Goal: Task Accomplishment & Management: Manage account settings

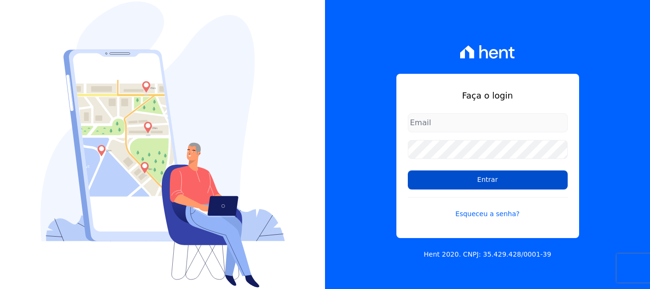
type input "[PERSON_NAME][EMAIL_ADDRESS][DOMAIN_NAME]"
click at [487, 179] on input "Entrar" at bounding box center [488, 179] width 160 height 19
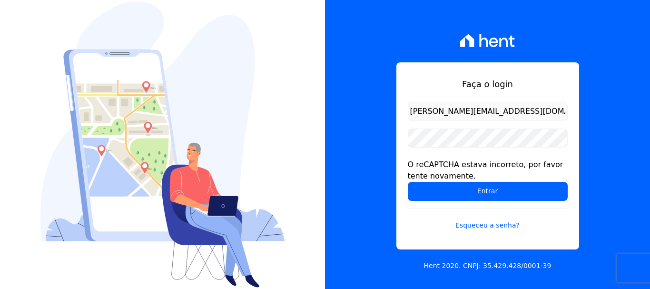
click at [408, 71] on div "Faça o login erica@petraeng.com.br O reCAPTCHA estava incorreto, por favor tent…" at bounding box center [487, 155] width 183 height 187
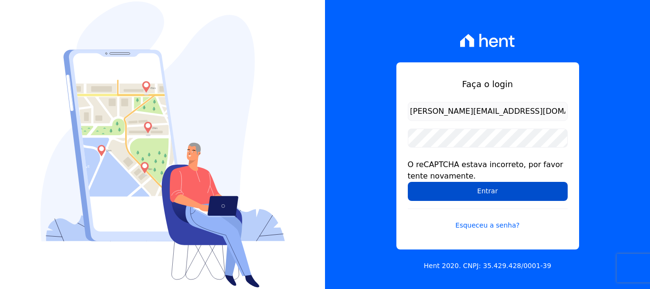
click at [487, 190] on input "Entrar" at bounding box center [488, 191] width 160 height 19
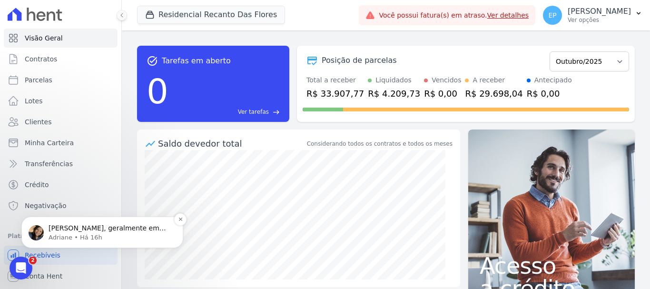
click at [79, 230] on span "Erica, geralmente em casos de parcela não encontrada, o arquivo de inclusão não…" at bounding box center [110, 256] width 122 height 64
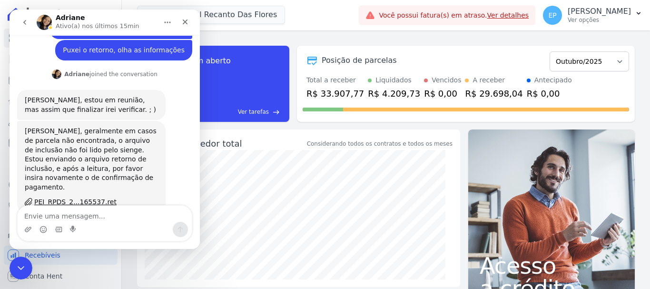
scroll to position [354, 0]
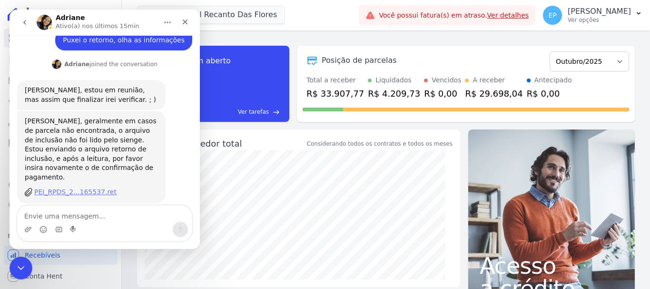
click at [75, 187] on div "PEI_RPDS_2...165537.ret" at bounding box center [75, 192] width 82 height 10
click at [611, 21] on p "Ver opções" at bounding box center [598, 20] width 63 height 8
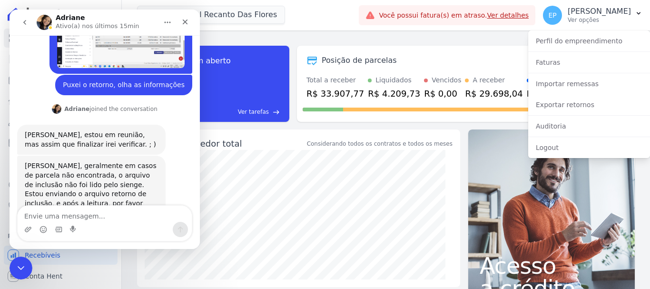
scroll to position [211, 0]
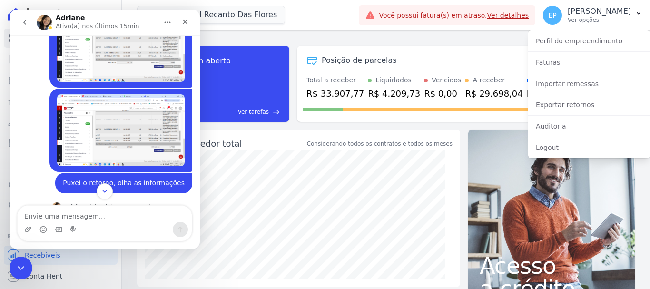
click at [140, 107] on img "Erica diz…" at bounding box center [120, 130] width 127 height 72
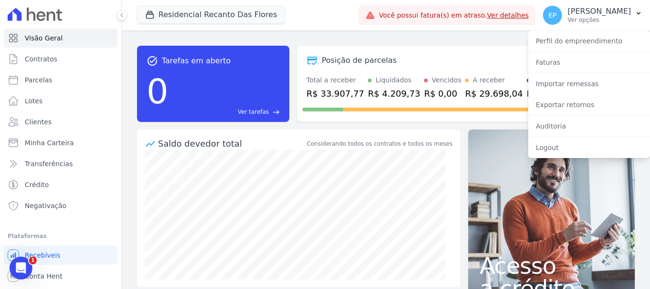
scroll to position [354, 0]
click at [550, 83] on link "Importar remessas" at bounding box center [589, 83] width 122 height 17
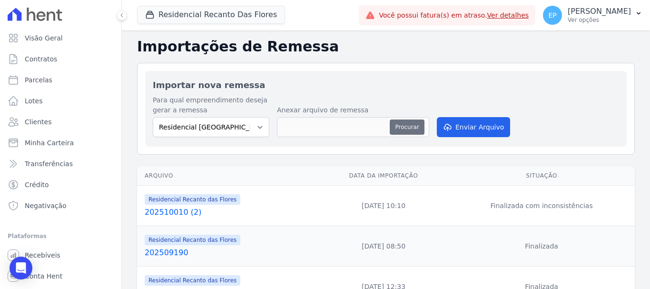
click at [400, 127] on button "Procurar" at bounding box center [407, 126] width 34 height 15
type input "PEI_RPDS_20251003_165537 (1).ret"
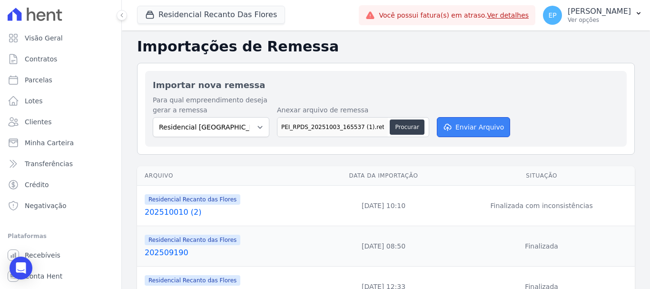
click at [467, 124] on button "Enviar Arquivo" at bounding box center [473, 127] width 73 height 20
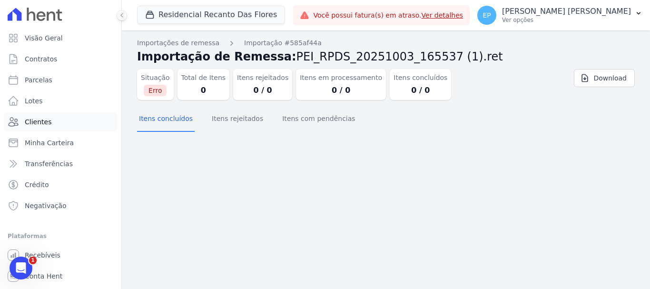
click at [38, 119] on span "Clientes" at bounding box center [38, 122] width 27 height 10
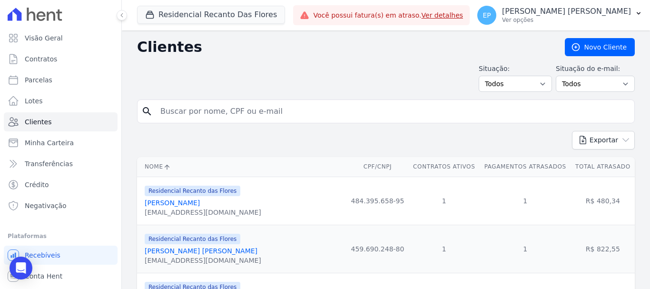
click at [174, 114] on input "search" at bounding box center [393, 111] width 476 height 19
type input "tati"
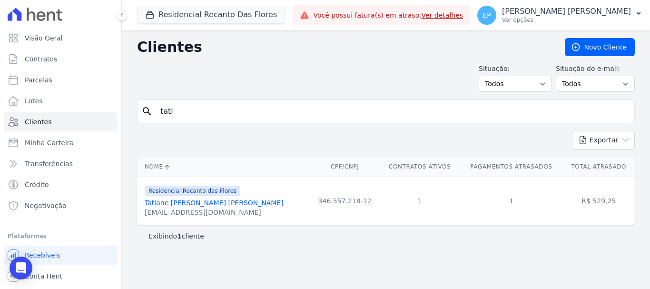
click at [225, 206] on link "Tatiane Valentim De Souza Oliveira" at bounding box center [214, 203] width 139 height 8
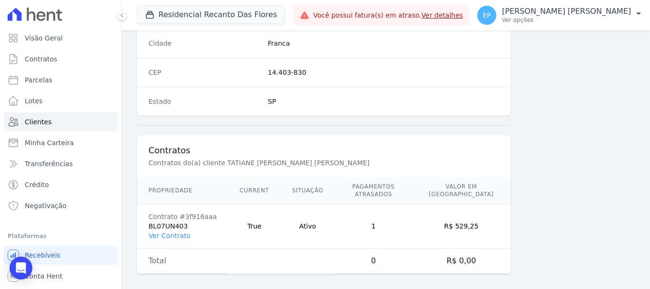
scroll to position [601, 0]
click at [181, 231] on link "Ver Contrato" at bounding box center [169, 235] width 42 height 8
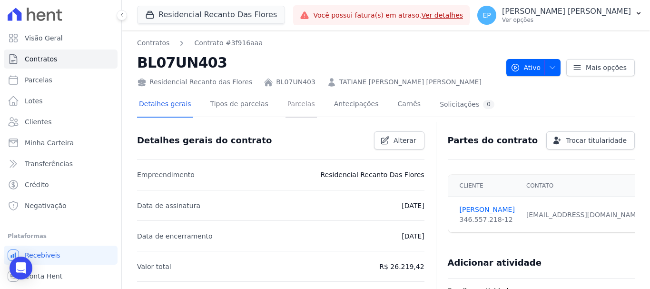
click at [290, 105] on link "Parcelas" at bounding box center [300, 104] width 31 height 25
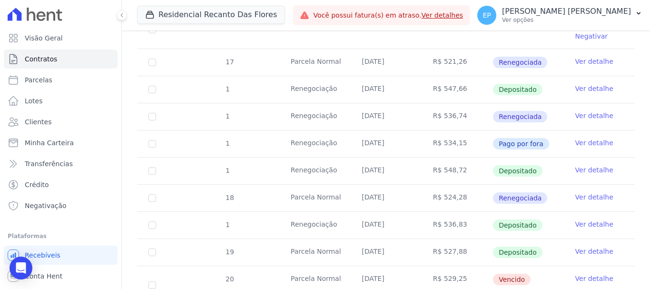
scroll to position [571, 0]
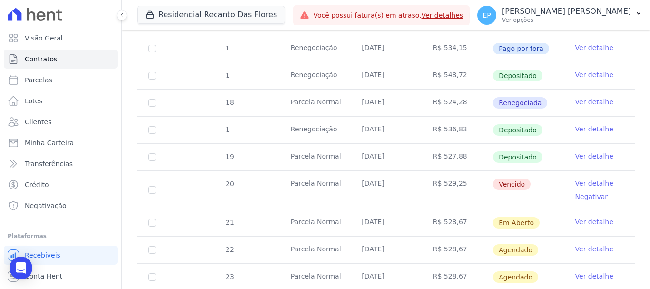
click at [584, 178] on link "Ver detalhe" at bounding box center [594, 183] width 38 height 10
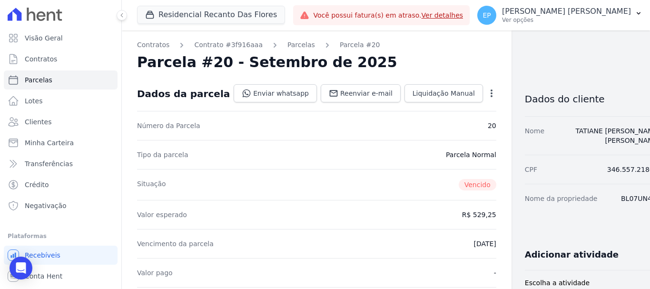
click at [490, 93] on icon "button" at bounding box center [491, 93] width 2 height 8
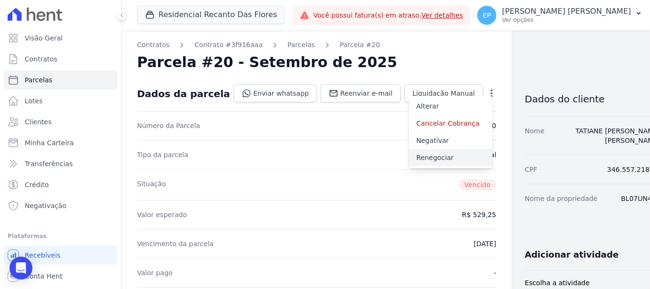
click at [409, 160] on link "Renegociar" at bounding box center [451, 157] width 84 height 17
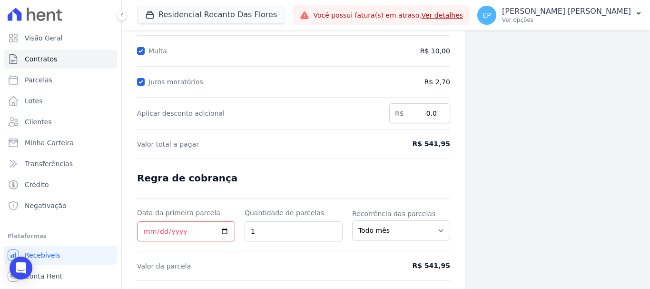
scroll to position [188, 0]
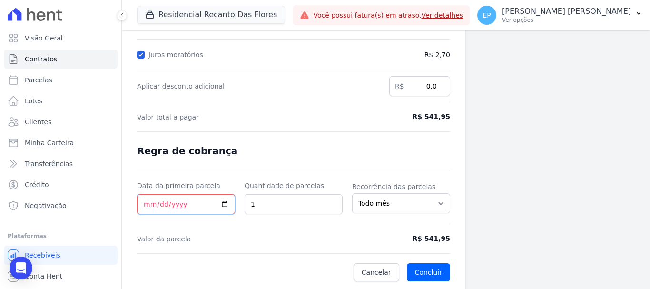
click at [146, 205] on input "Data da primeira parcela" at bounding box center [186, 204] width 98 height 20
type input "[DATE]"
click at [423, 273] on button "Concluir" at bounding box center [428, 272] width 43 height 18
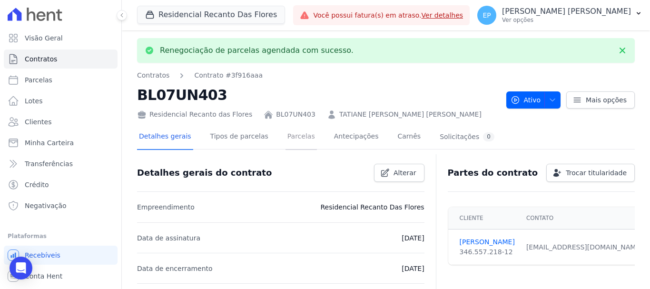
click at [290, 139] on link "Parcelas" at bounding box center [300, 137] width 31 height 25
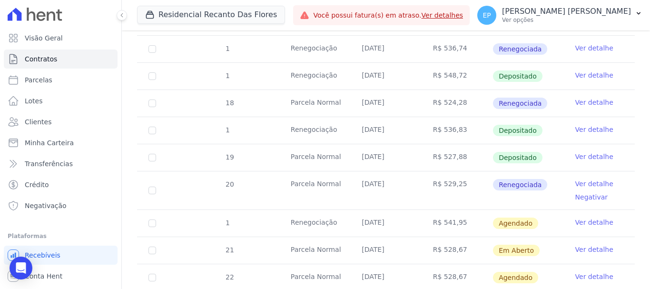
scroll to position [571, 0]
click at [589, 217] on link "Ver detalhe" at bounding box center [594, 222] width 38 height 10
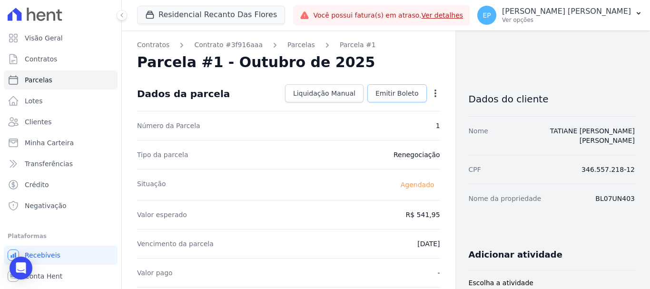
click at [388, 88] on span "Emitir Boleto" at bounding box center [396, 93] width 43 height 10
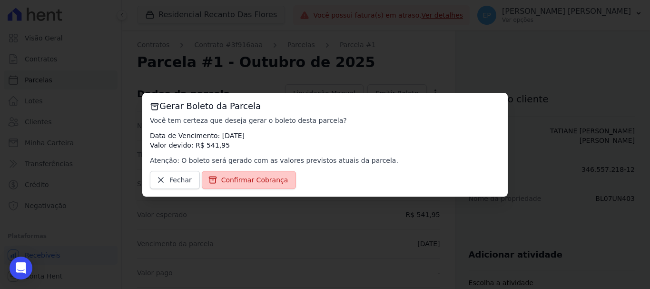
click at [266, 182] on span "Confirmar Cobrança" at bounding box center [254, 180] width 67 height 10
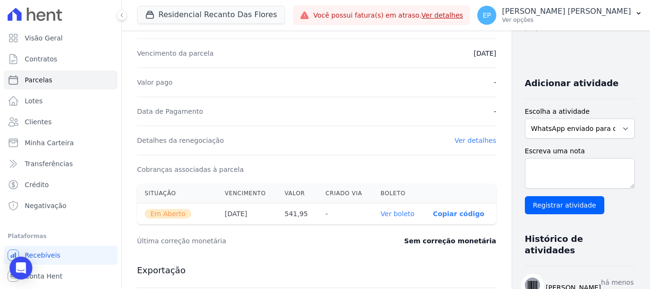
scroll to position [333, 0]
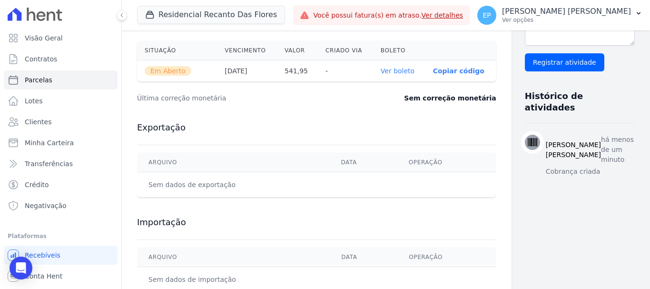
click at [433, 70] on p "Copiar código" at bounding box center [458, 71] width 51 height 8
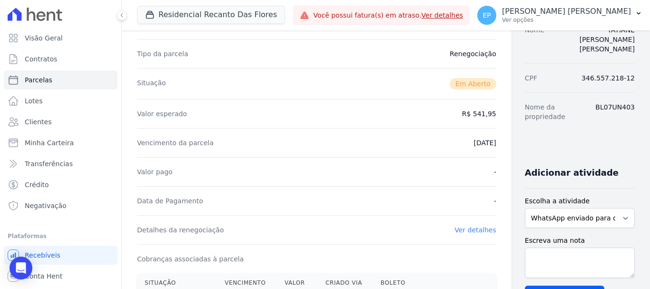
scroll to position [95, 0]
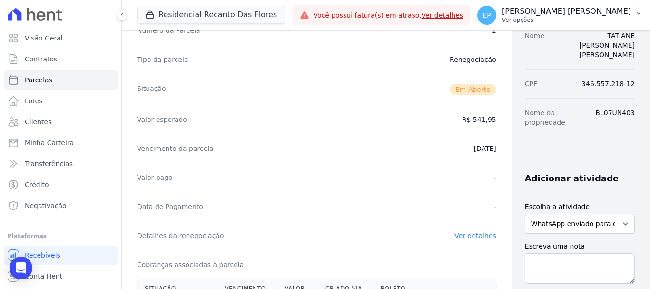
click at [613, 23] on p "Ver opções" at bounding box center [566, 20] width 129 height 8
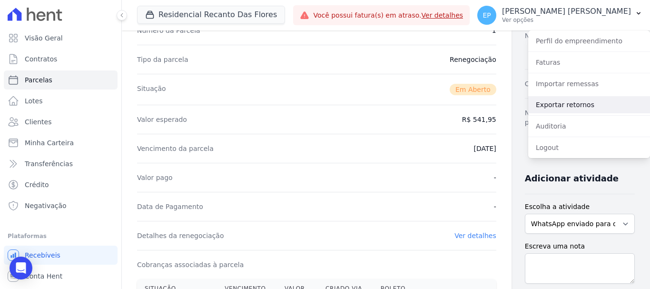
click at [547, 107] on link "Exportar retornos" at bounding box center [589, 104] width 122 height 17
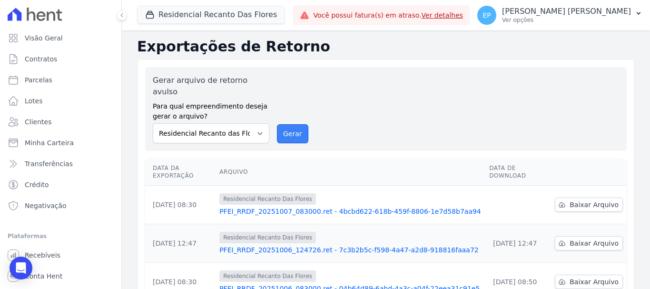
click at [295, 125] on button "Gerar" at bounding box center [292, 133] width 31 height 19
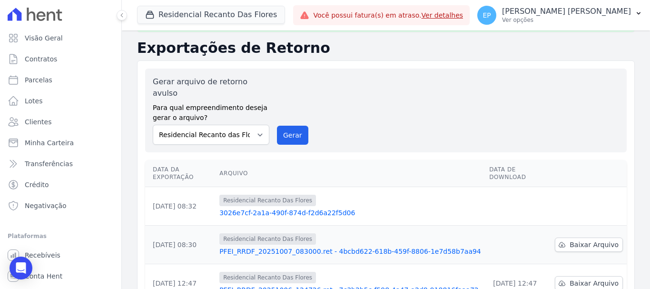
scroll to position [48, 0]
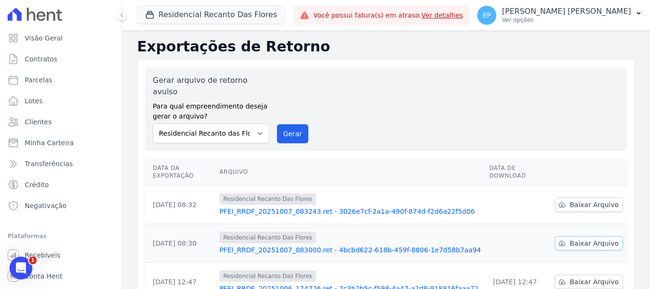
click at [582, 238] on span "Baixar Arquivo" at bounding box center [593, 243] width 49 height 10
click at [581, 200] on span "Baixar Arquivo" at bounding box center [593, 205] width 49 height 10
click at [605, 21] on p "Ver opções" at bounding box center [566, 20] width 129 height 8
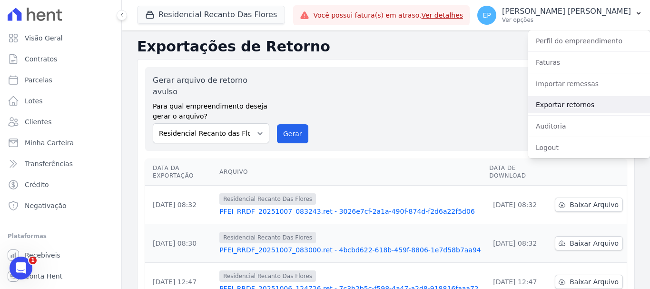
click at [550, 105] on link "Exportar retornos" at bounding box center [589, 104] width 122 height 17
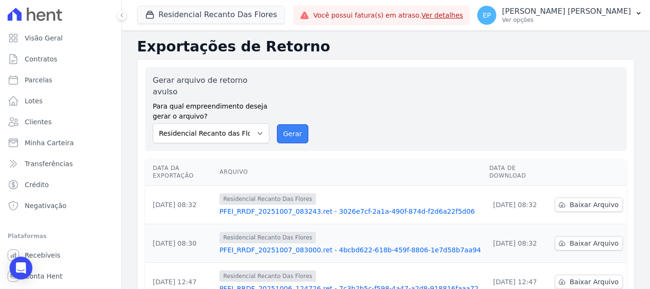
click at [285, 124] on button "Gerar" at bounding box center [292, 133] width 31 height 19
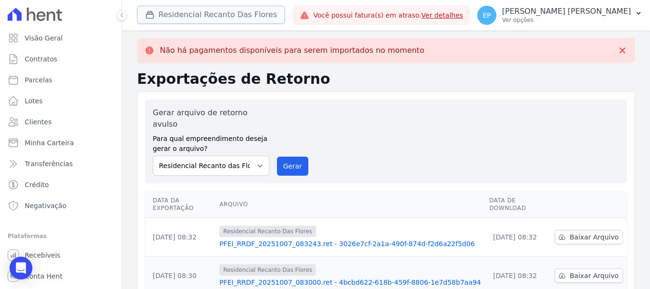
click at [191, 16] on button "Residencial Recanto Das Flores" at bounding box center [211, 15] width 148 height 18
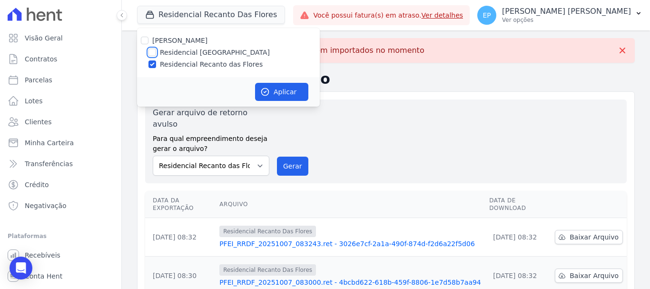
click at [153, 51] on input "Residencial [GEOGRAPHIC_DATA]" at bounding box center [152, 53] width 8 height 8
checkbox input "true"
click at [153, 66] on input "Residencial Recanto das Flores" at bounding box center [152, 64] width 8 height 8
checkbox input "false"
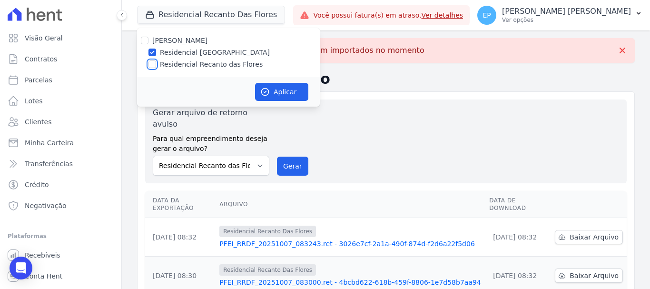
checkbox input "false"
click at [286, 87] on button "Aplicar" at bounding box center [281, 92] width 53 height 18
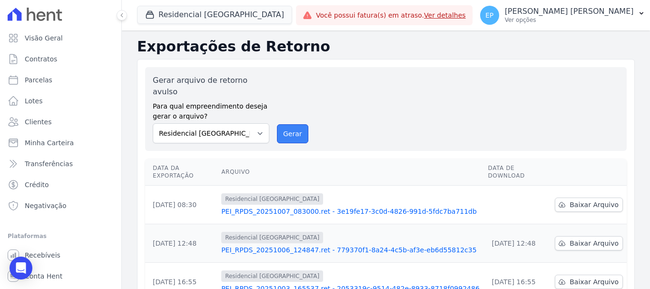
click at [293, 124] on button "Gerar" at bounding box center [292, 133] width 31 height 19
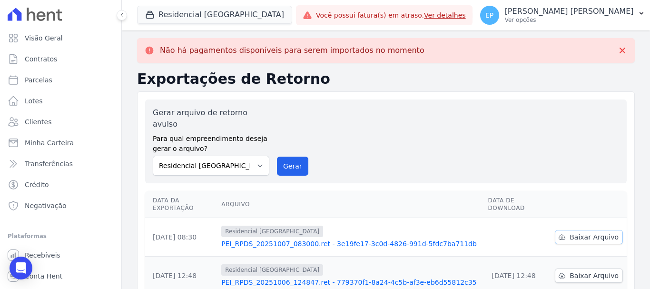
click at [579, 232] on span "Baixar Arquivo" at bounding box center [593, 237] width 49 height 10
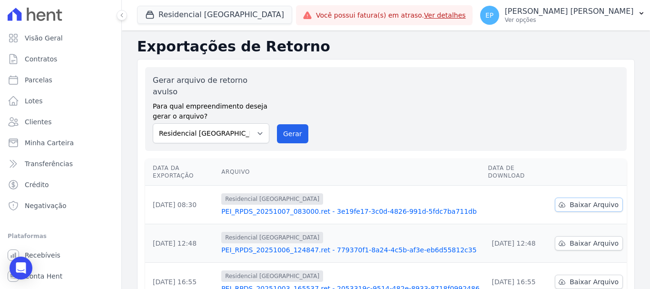
click at [582, 200] on span "Baixar Arquivo" at bounding box center [593, 205] width 49 height 10
click at [578, 200] on span "Baixar Arquivo" at bounding box center [593, 205] width 49 height 10
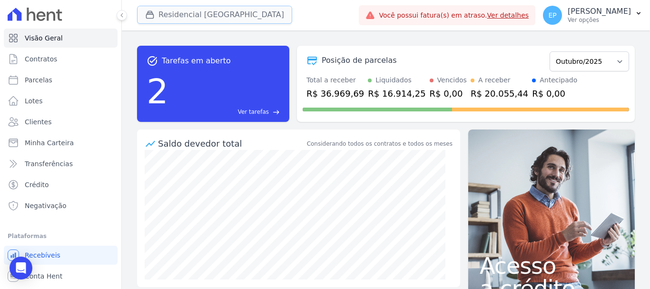
click at [194, 14] on button "Residencial [GEOGRAPHIC_DATA]" at bounding box center [214, 15] width 155 height 18
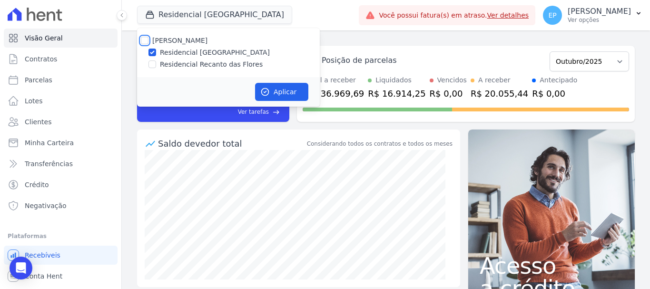
click at [143, 39] on input "[PERSON_NAME]" at bounding box center [145, 41] width 8 height 8
checkbox input "true"
click at [281, 94] on button "Aplicar" at bounding box center [281, 92] width 53 height 18
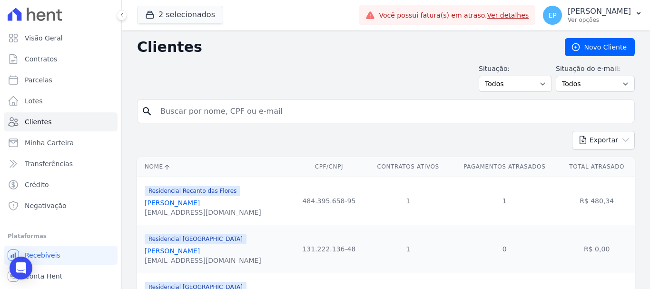
click at [203, 111] on input "search" at bounding box center [393, 111] width 476 height 19
type input "karina"
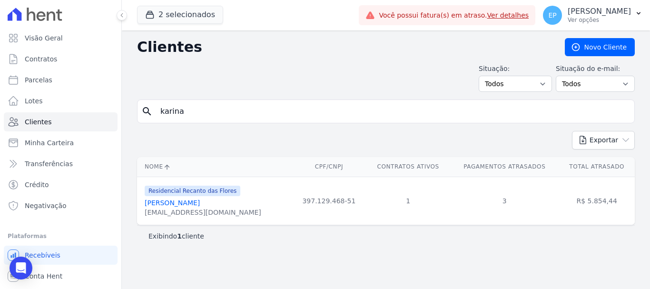
click at [182, 206] on link "[PERSON_NAME]" at bounding box center [172, 203] width 55 height 8
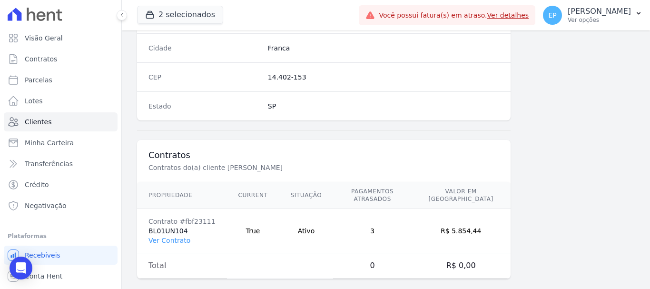
scroll to position [601, 0]
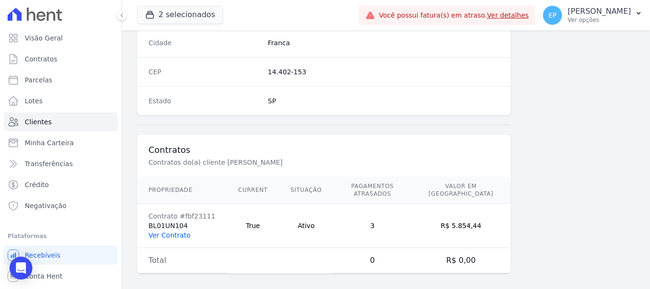
click at [166, 231] on link "Ver Contrato" at bounding box center [169, 235] width 42 height 8
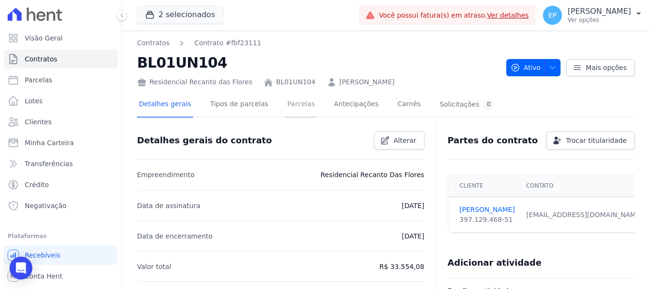
click at [285, 103] on link "Parcelas" at bounding box center [300, 104] width 31 height 25
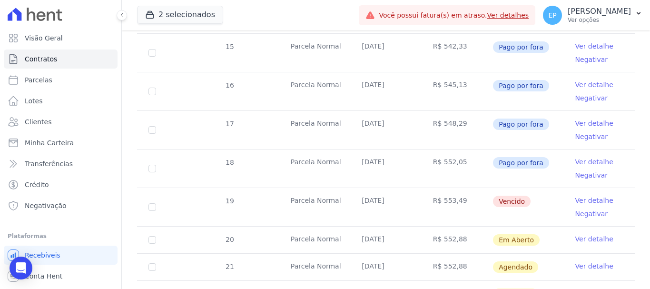
scroll to position [476, 0]
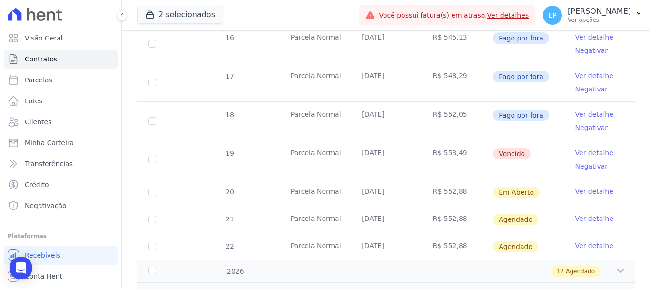
click at [582, 148] on link "Ver detalhe" at bounding box center [594, 153] width 38 height 10
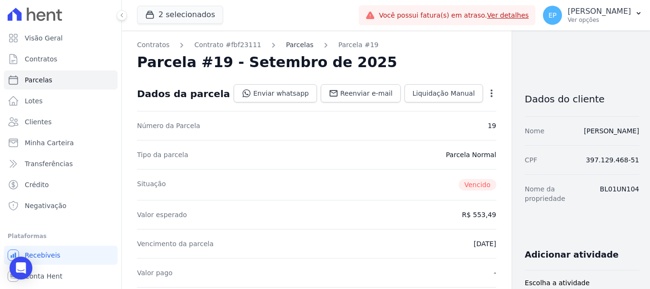
click at [286, 48] on link "Parcelas" at bounding box center [300, 45] width 28 height 10
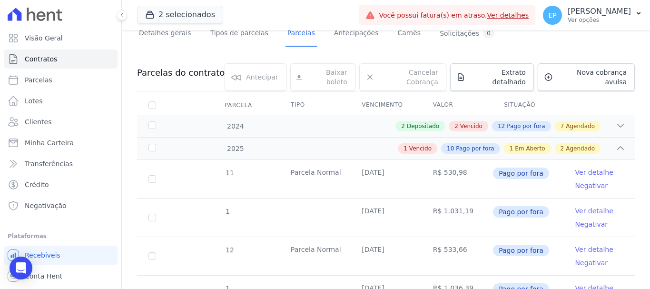
scroll to position [95, 0]
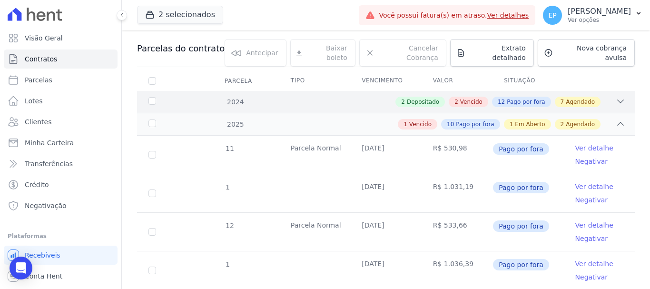
click at [467, 98] on span "Vencido" at bounding box center [471, 102] width 22 height 9
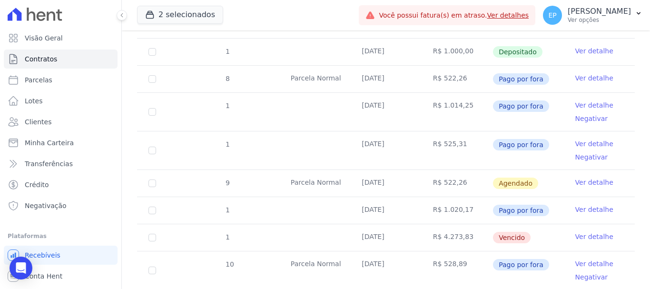
scroll to position [666, 0]
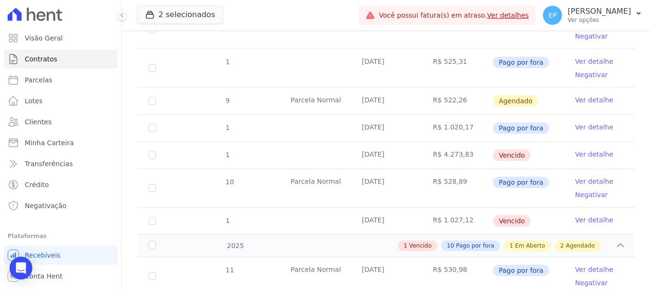
click at [586, 149] on link "Ver detalhe" at bounding box center [594, 154] width 38 height 10
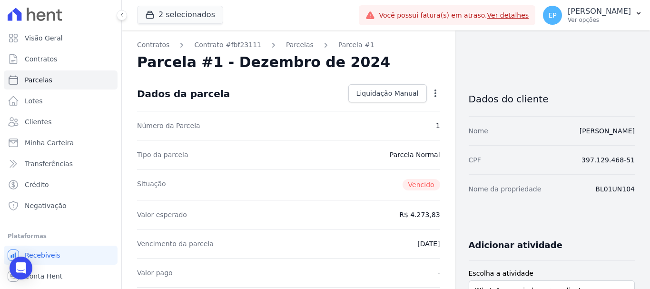
click at [430, 95] on icon "button" at bounding box center [435, 93] width 10 height 10
click at [377, 92] on span "Liquidação Manual" at bounding box center [387, 93] width 62 height 10
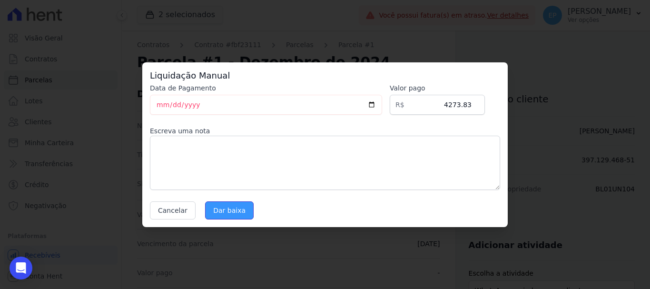
click at [226, 215] on input "Dar baixa" at bounding box center [229, 210] width 49 height 18
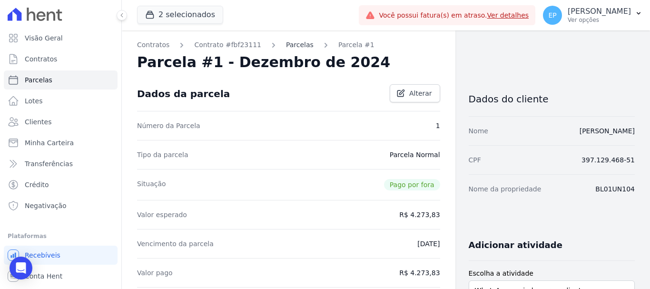
click at [286, 43] on link "Parcelas" at bounding box center [300, 45] width 28 height 10
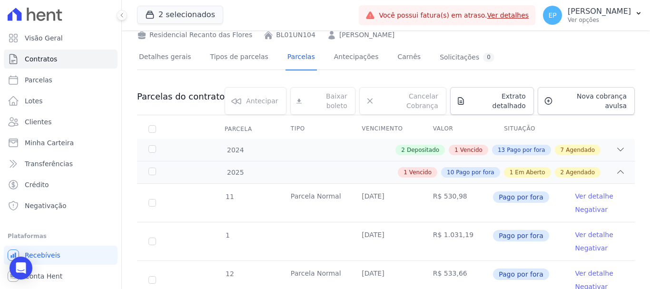
scroll to position [48, 0]
click at [471, 145] on span "Vencido" at bounding box center [471, 149] width 22 height 9
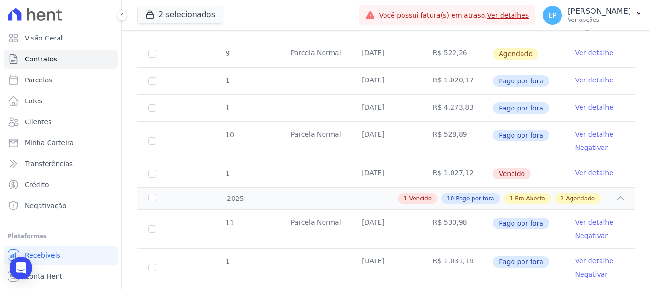
scroll to position [714, 0]
click at [576, 167] on link "Ver detalhe" at bounding box center [594, 172] width 38 height 10
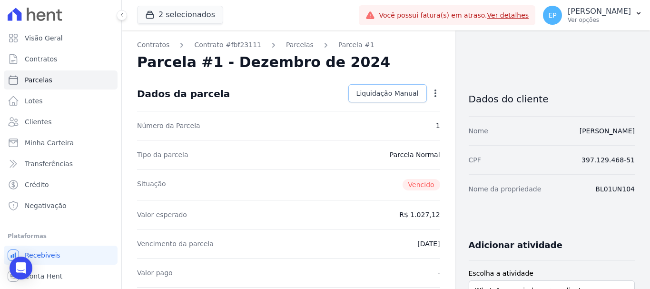
click at [407, 95] on span "Liquidação Manual" at bounding box center [387, 93] width 62 height 10
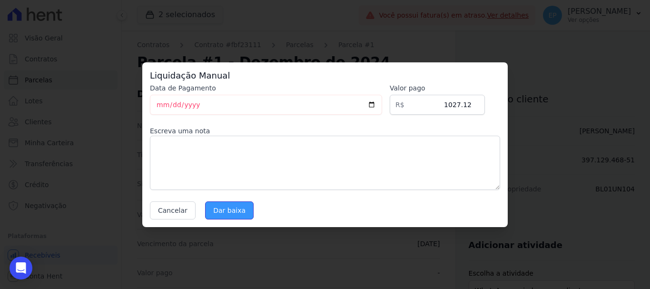
click at [234, 209] on input "Dar baixa" at bounding box center [229, 210] width 49 height 18
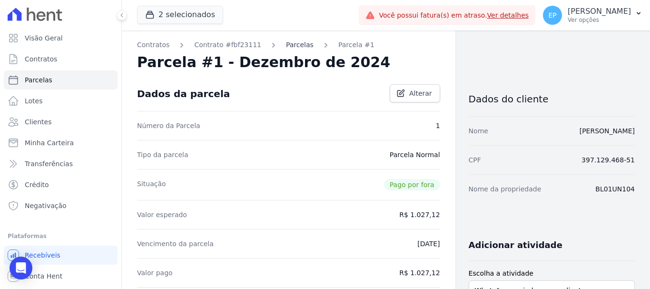
click at [287, 44] on link "Parcelas" at bounding box center [300, 45] width 28 height 10
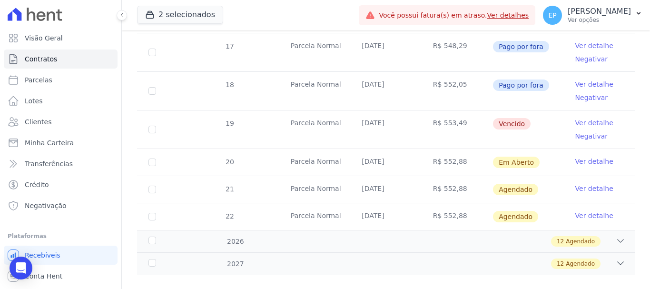
scroll to position [512, 0]
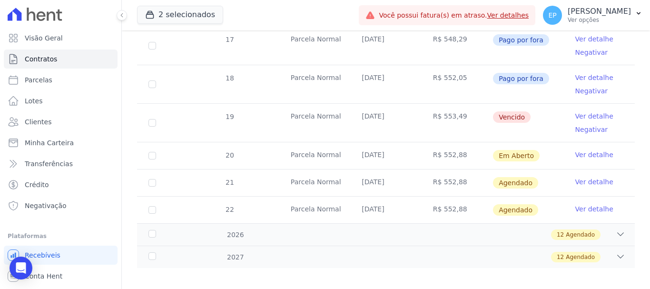
click at [582, 111] on link "Ver detalhe" at bounding box center [594, 116] width 38 height 10
